Goal: Book appointment/travel/reservation

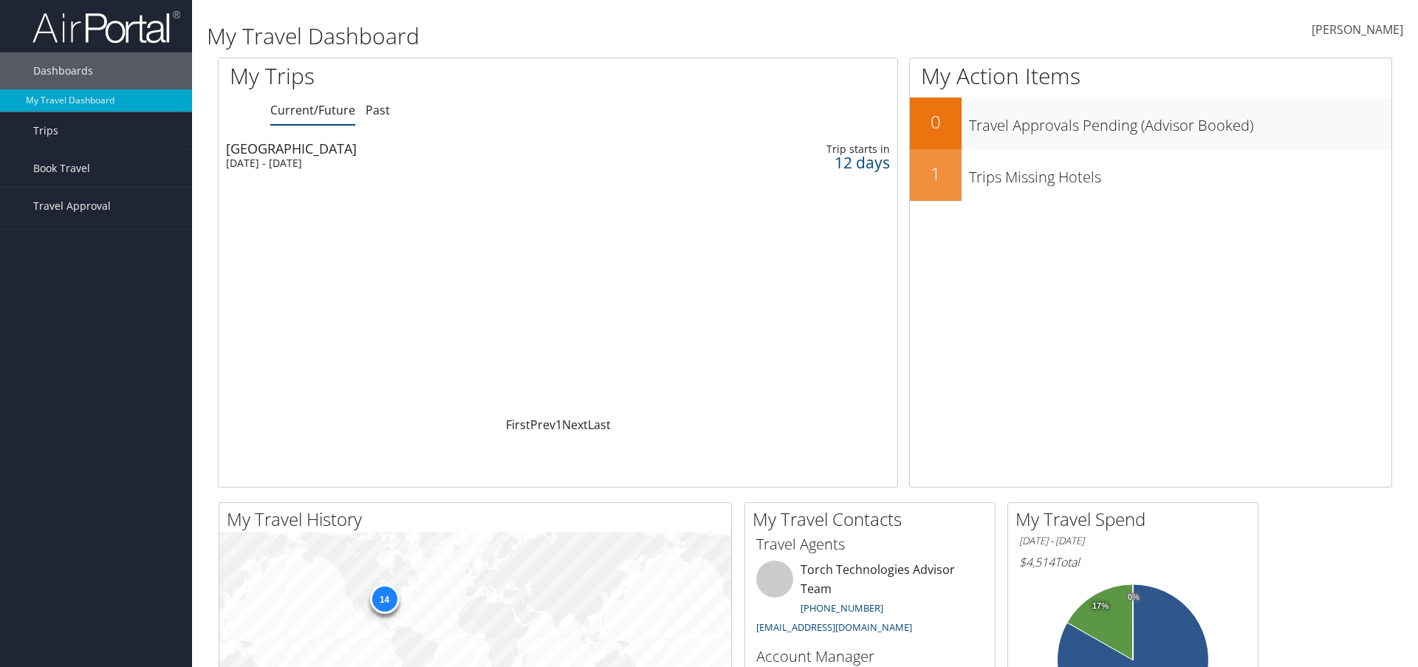
click at [257, 149] on div "[GEOGRAPHIC_DATA]" at bounding box center [437, 148] width 423 height 13
click at [72, 170] on span "Book Travel" at bounding box center [61, 168] width 57 height 37
click at [95, 238] on link "Book/Manage Online Trips" at bounding box center [96, 242] width 192 height 22
